Goal: Navigation & Orientation: Find specific page/section

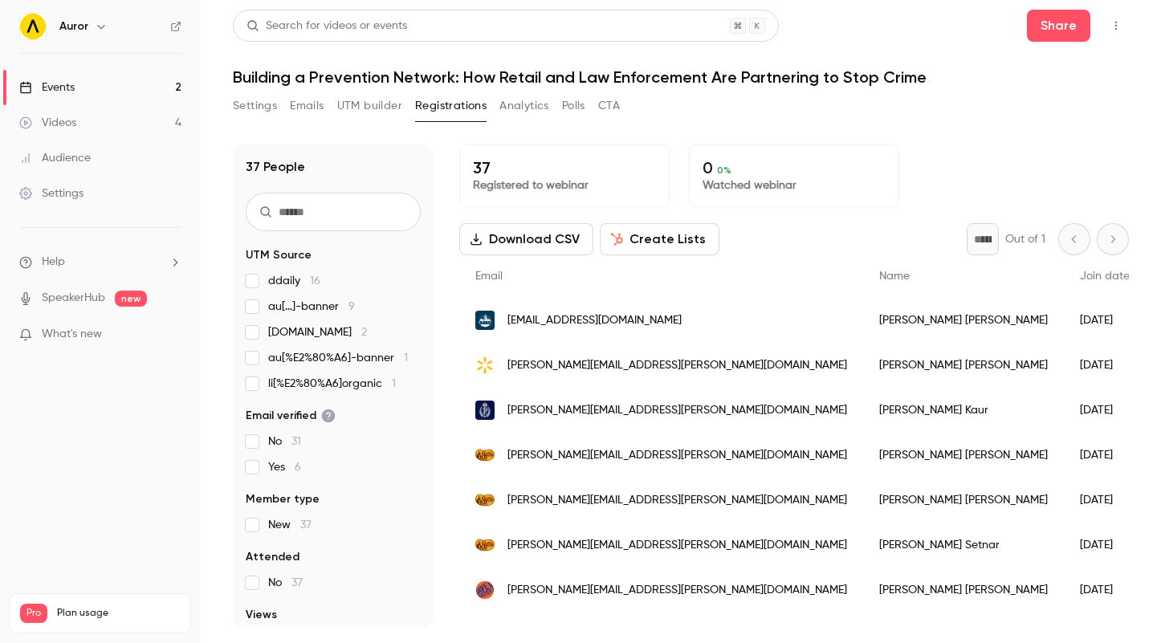
click at [54, 86] on div "Events" at bounding box center [46, 87] width 55 height 16
